Goal: Task Accomplishment & Management: Use online tool/utility

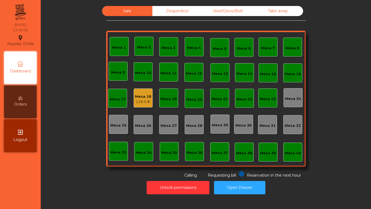
click at [137, 97] on div "Mesa 18" at bounding box center [143, 96] width 16 height 5
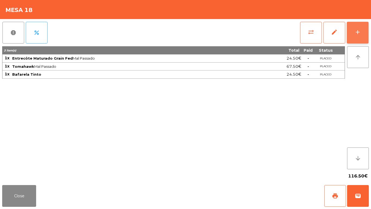
click at [358, 38] on button "add" at bounding box center [358, 33] width 22 height 22
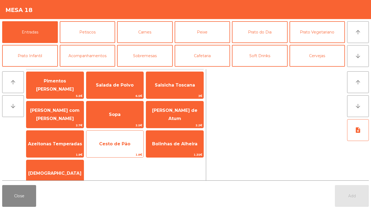
click at [120, 135] on div "Cesto de Pão 1.8€" at bounding box center [115, 143] width 58 height 27
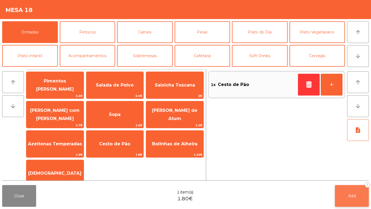
click at [350, 190] on button "Add 1" at bounding box center [352, 196] width 34 height 22
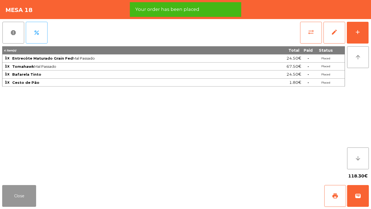
click at [27, 186] on button "Close" at bounding box center [19, 196] width 34 height 22
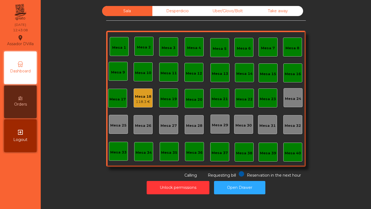
click at [33, 144] on div "exit_to_app Logout" at bounding box center [20, 135] width 33 height 33
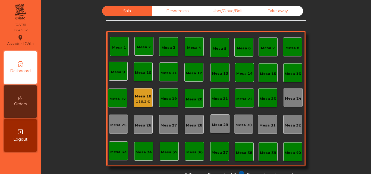
click at [20, 130] on icon "exit_to_app" at bounding box center [20, 132] width 7 height 7
click at [196, 11] on div "Desperdicio" at bounding box center [177, 11] width 50 height 10
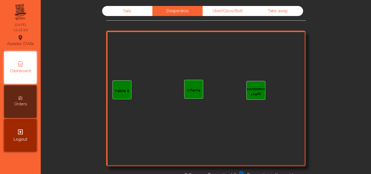
click at [261, 95] on div "consumo staff" at bounding box center [256, 91] width 18 height 11
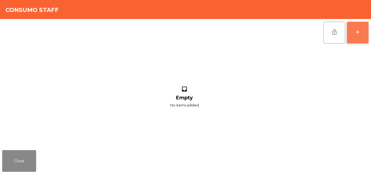
click at [353, 28] on button "add" at bounding box center [358, 33] width 22 height 22
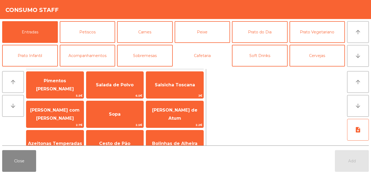
drag, startPoint x: 198, startPoint y: 53, endPoint x: 185, endPoint y: 71, distance: 22.3
click at [198, 53] on button "Cafetaria" at bounding box center [203, 56] width 56 height 22
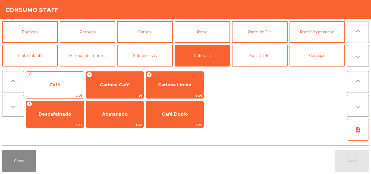
click at [61, 82] on span "Café" at bounding box center [54, 85] width 57 height 15
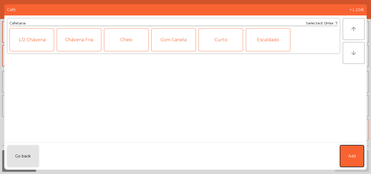
click at [361, 161] on button "Add" at bounding box center [352, 156] width 24 height 22
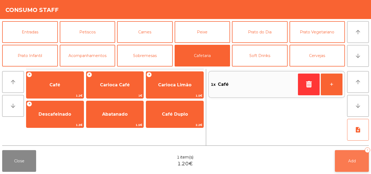
click at [361, 161] on button "Add 1" at bounding box center [352, 161] width 34 height 22
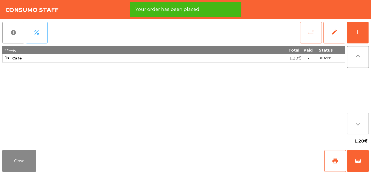
click at [42, 169] on div "Close print wallet" at bounding box center [185, 161] width 371 height 26
click at [35, 161] on button "Close" at bounding box center [19, 161] width 34 height 22
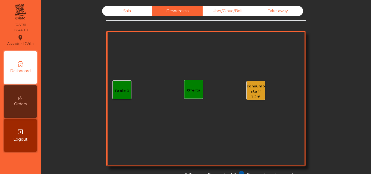
click at [129, 14] on div "Sala" at bounding box center [127, 11] width 50 height 10
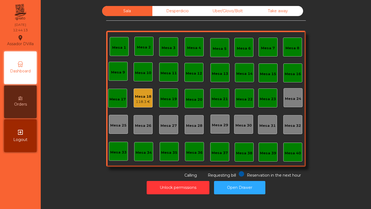
click at [307, 47] on div "Sala Desperdicio Uber/Glovo/Bolt Take away Mesa 1 Mesa 2 Mesa 3 Mesa 4 Mesa 5 M…" at bounding box center [206, 92] width 316 height 172
